Goal: Task Accomplishment & Management: Complete application form

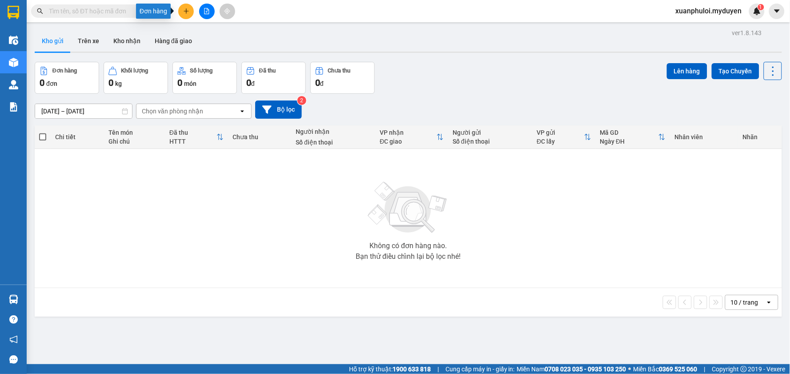
click at [185, 16] on button at bounding box center [186, 12] width 16 height 16
click at [211, 34] on div "Tạo đơn hàng" at bounding box center [221, 33] width 39 height 10
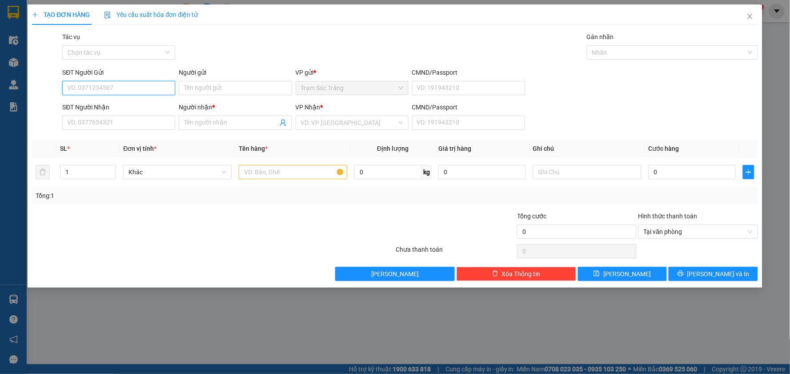
click at [119, 85] on input "SĐT Người Gửi" at bounding box center [118, 88] width 113 height 14
type input "0982813303"
click at [134, 105] on div "0982813303 - [PERSON_NAME]" at bounding box center [119, 106] width 102 height 10
type input "mui"
type input "0908784753"
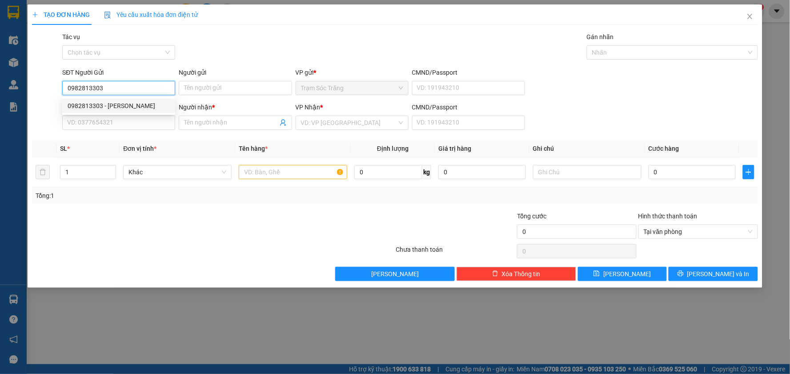
type input "NGHI"
type input "30.000"
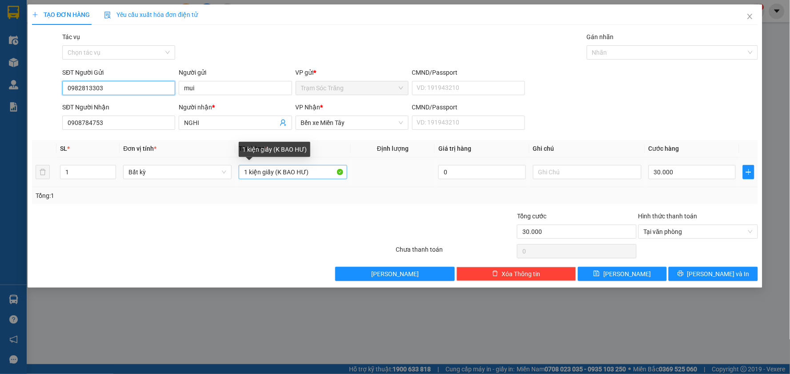
type input "0982813303"
click at [274, 173] on input "1 kiện giấy (K BAO HƯ)" at bounding box center [293, 172] width 108 height 14
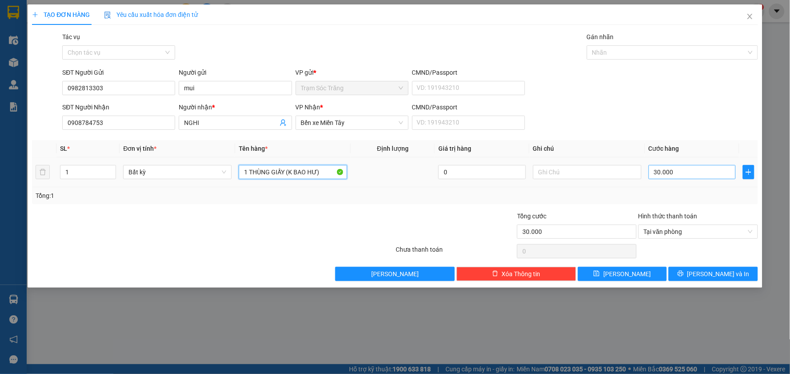
type input "1 THÙNG GIẤY (K BAO HƯ)"
click at [686, 174] on input "30.000" at bounding box center [693, 172] width 88 height 14
type input "5"
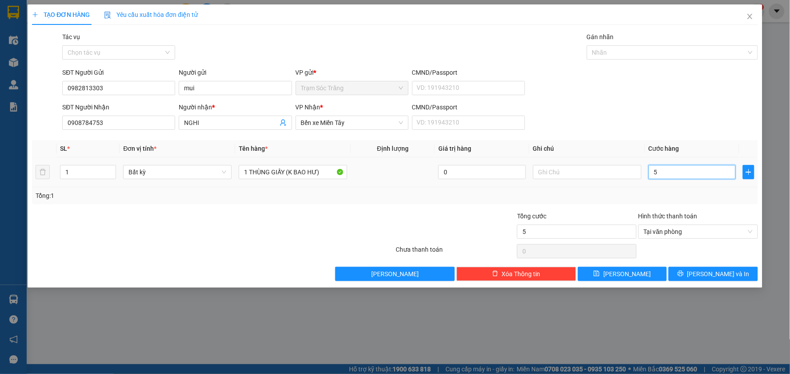
type input "50"
type input "500"
type input "5.000"
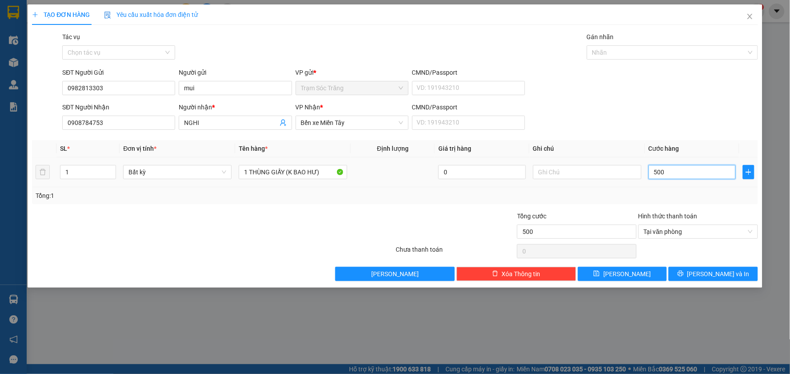
type input "5.000"
type input "50.000"
click at [711, 273] on span "[PERSON_NAME] và In" at bounding box center [718, 274] width 62 height 10
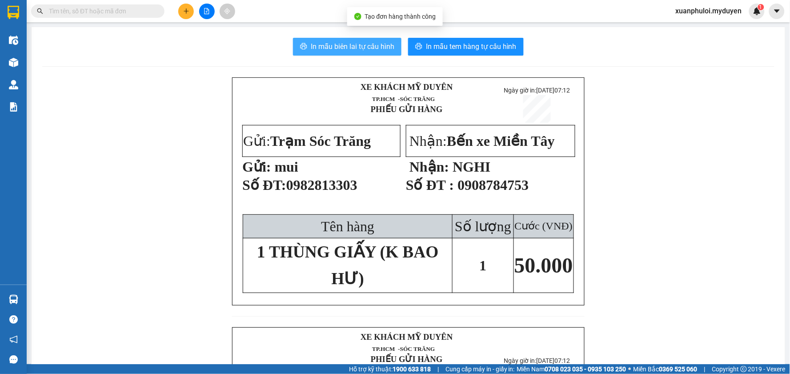
click at [360, 42] on span "In mẫu biên lai tự cấu hình" at bounding box center [353, 46] width 84 height 11
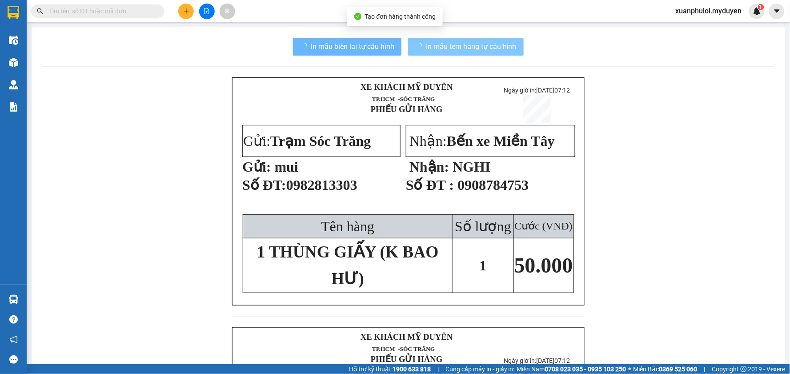
click at [488, 46] on span "In mẫu tem hàng tự cấu hình" at bounding box center [471, 46] width 91 height 11
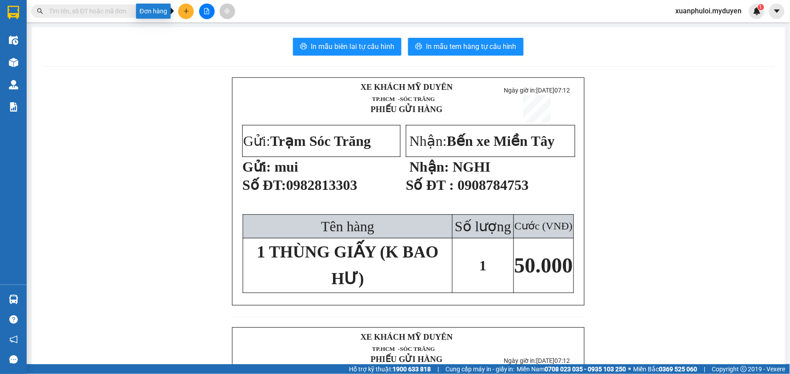
click at [181, 12] on button at bounding box center [186, 12] width 16 height 16
click at [201, 38] on div "Tạo đơn hàng" at bounding box center [217, 33] width 67 height 17
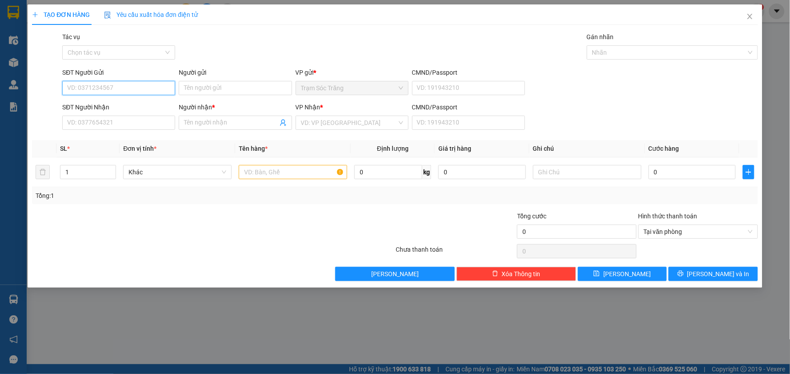
click at [139, 88] on input "SĐT Người Gửi" at bounding box center [118, 88] width 113 height 14
click at [124, 101] on div "0825381979 - CHÚ LÂM" at bounding box center [119, 106] width 102 height 10
type input "0825381979"
type input "CHÚ LÂM"
type input "0939228810"
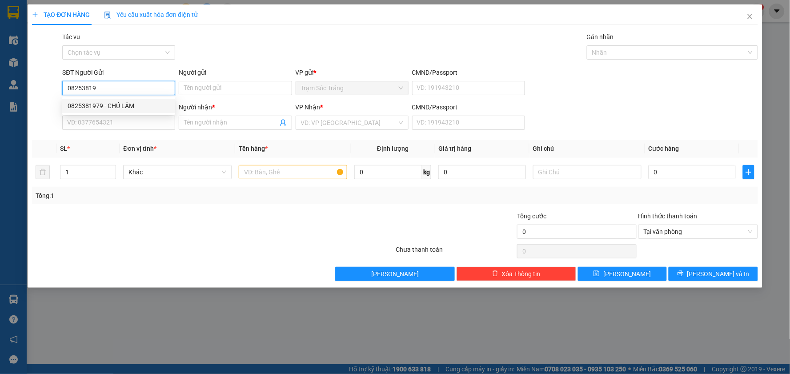
type input "DUY"
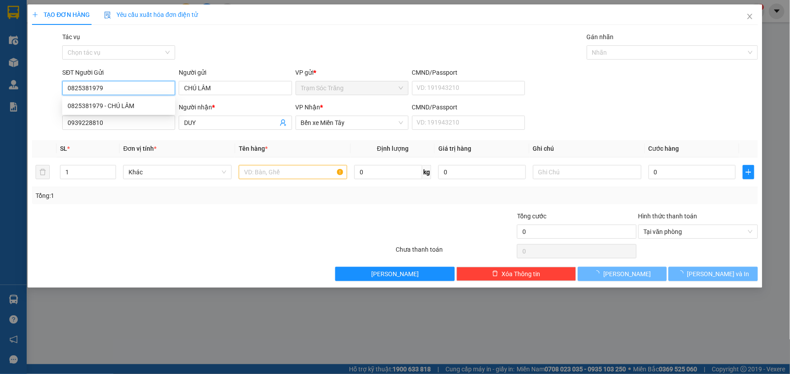
type input "40.000"
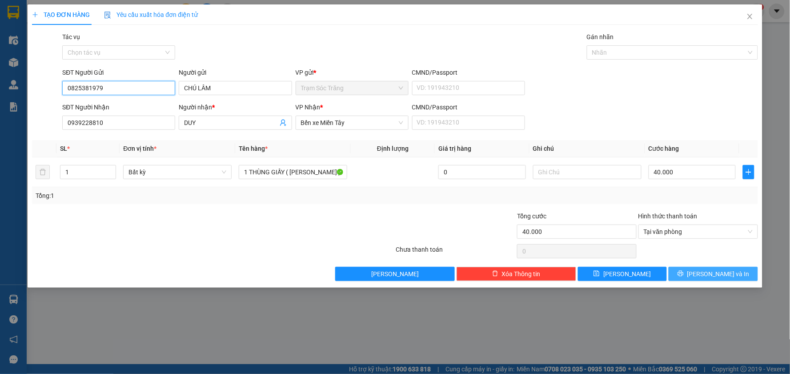
type input "0825381979"
click at [707, 272] on span "[PERSON_NAME] và In" at bounding box center [718, 274] width 62 height 10
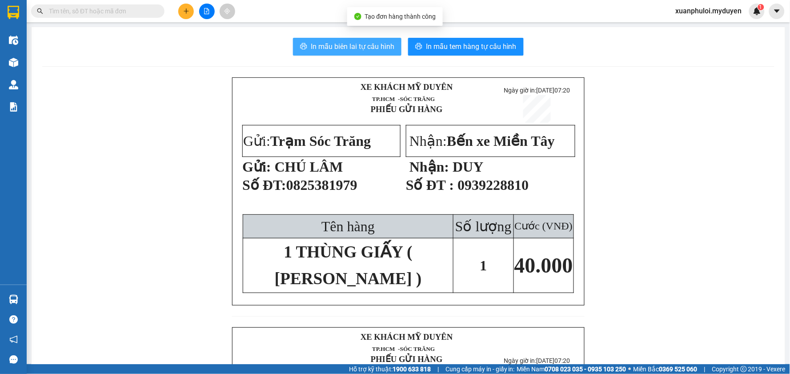
click at [357, 47] on span "In mẫu biên lai tự cấu hình" at bounding box center [353, 46] width 84 height 11
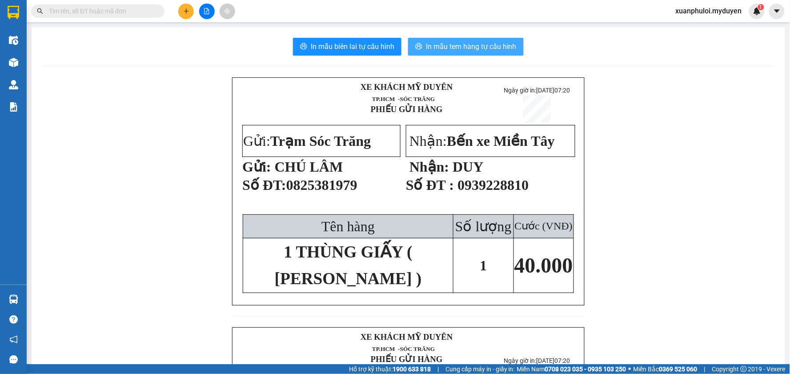
click at [452, 44] on span "In mẫu tem hàng tự cấu hình" at bounding box center [471, 46] width 91 height 11
